Goal: Task Accomplishment & Management: Use online tool/utility

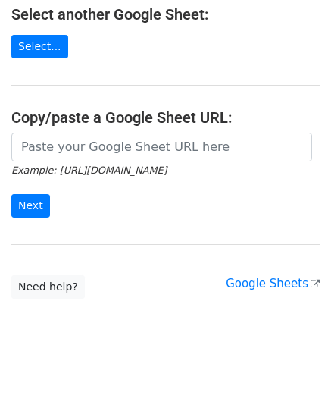
scroll to position [199, 0]
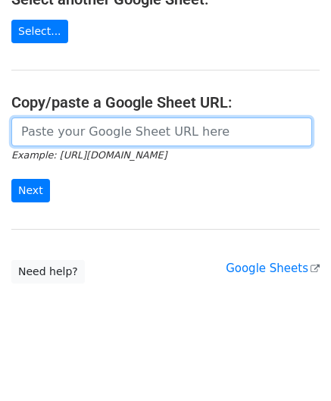
click at [79, 126] on input "url" at bounding box center [161, 132] width 301 height 29
paste input "[URL][DOMAIN_NAME]"
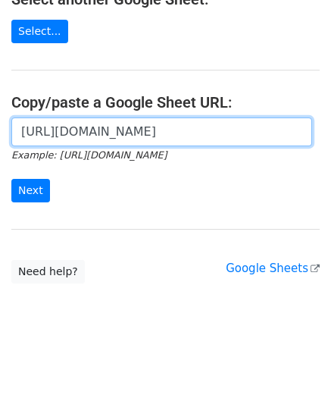
scroll to position [0, 322]
type input "[URL][DOMAIN_NAME]"
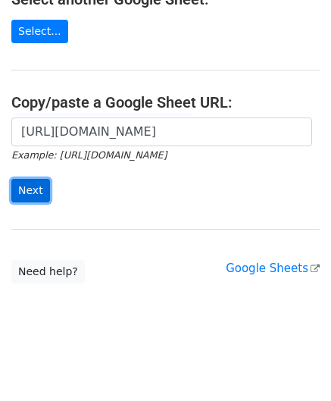
click at [36, 186] on input "Next" at bounding box center [30, 191] width 39 height 24
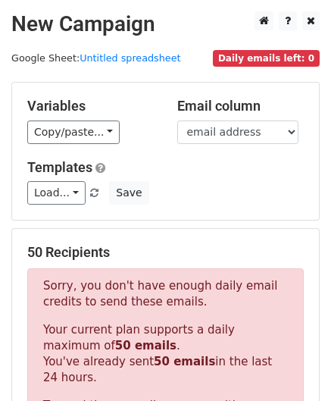
scroll to position [512, 0]
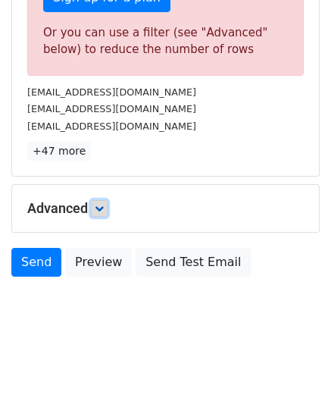
click at [102, 209] on icon at bounding box center [99, 208] width 9 height 9
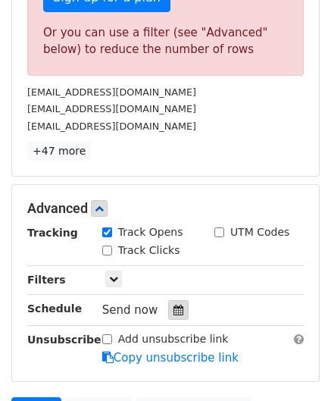
click at [175, 305] on icon at bounding box center [179, 310] width 10 height 11
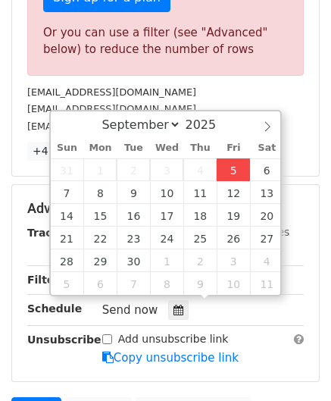
type input "2025-09-05 12:00"
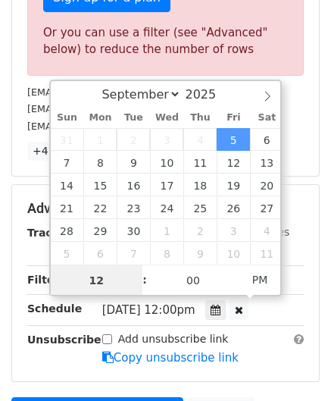
paste input "0"
type input "10"
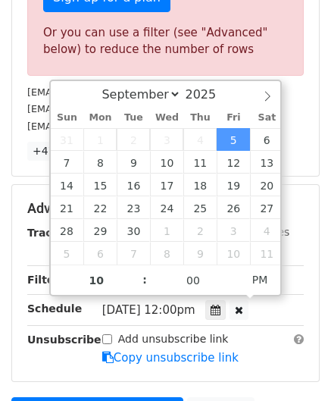
type input "2025-09-05 22:00"
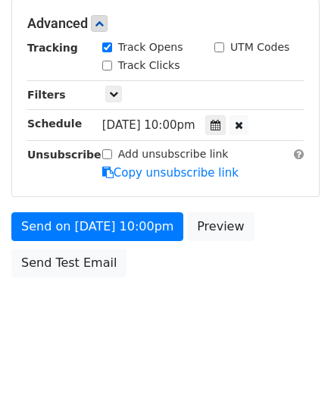
scroll to position [512, 0]
